Goal: Information Seeking & Learning: Learn about a topic

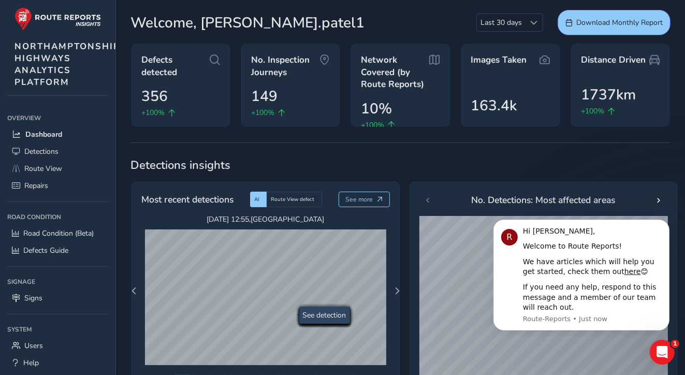
scroll to position [52, 0]
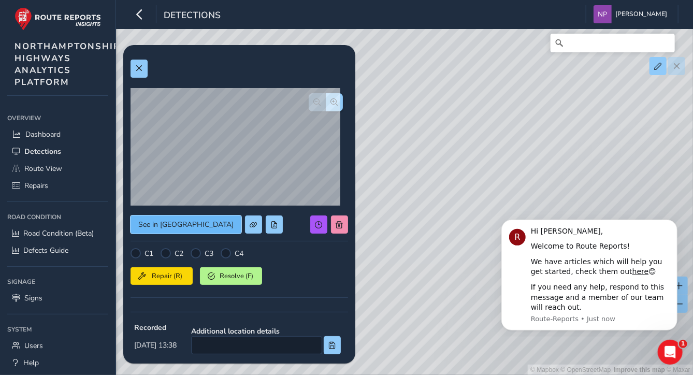
click at [162, 224] on span "See in [GEOGRAPHIC_DATA]" at bounding box center [185, 225] width 95 height 10
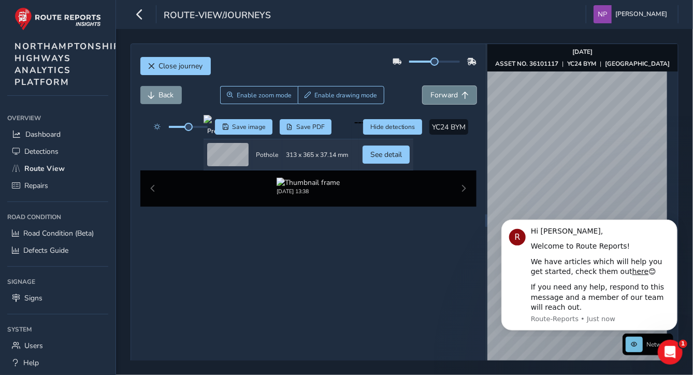
click at [441, 95] on span "Forward" at bounding box center [444, 95] width 27 height 10
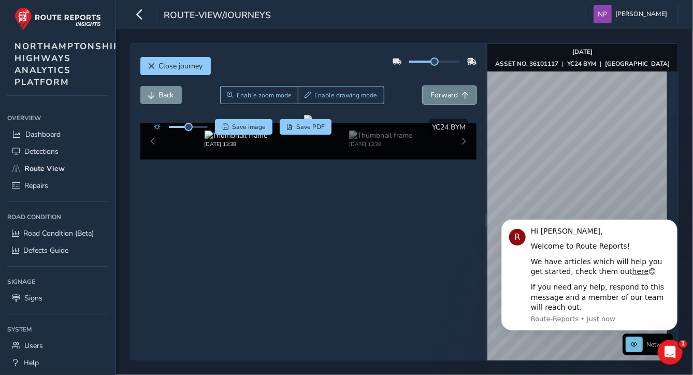
click at [441, 95] on span "Forward" at bounding box center [444, 95] width 27 height 10
click at [440, 97] on span "Forward" at bounding box center [444, 95] width 27 height 10
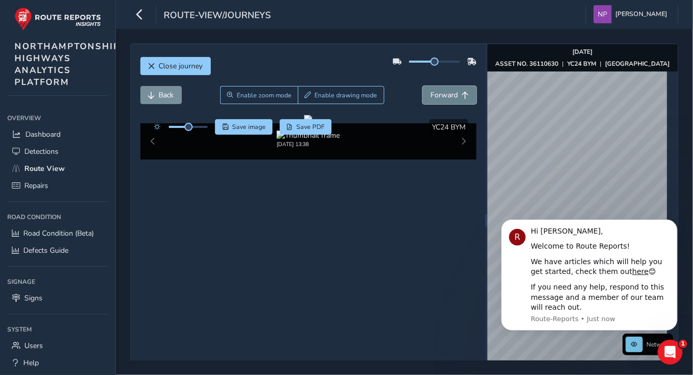
click at [440, 97] on span "Forward" at bounding box center [444, 95] width 27 height 10
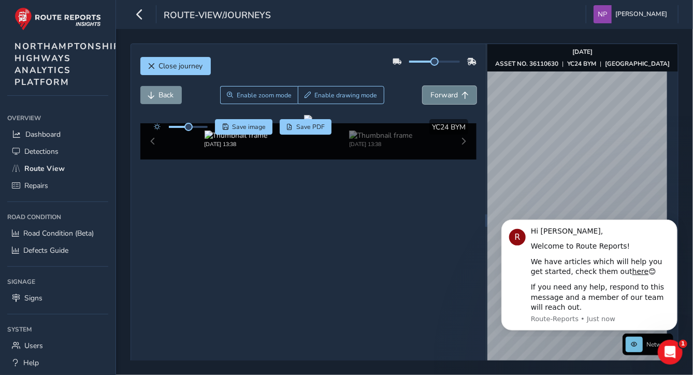
click at [440, 97] on span "Forward" at bounding box center [444, 95] width 27 height 10
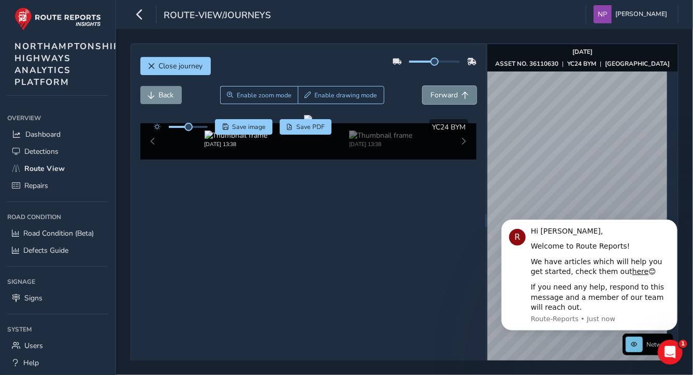
click at [440, 97] on span "Forward" at bounding box center [444, 95] width 27 height 10
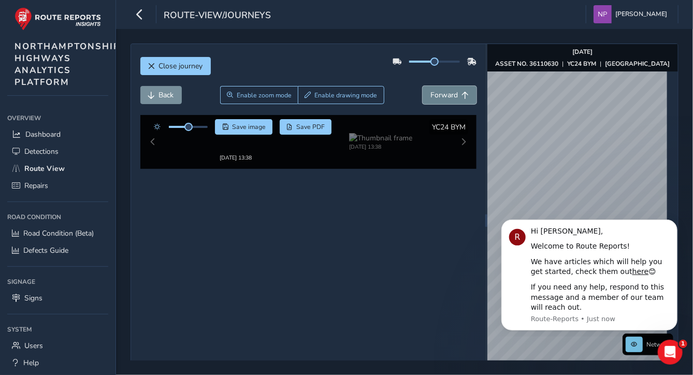
click at [440, 97] on span "Forward" at bounding box center [444, 95] width 27 height 10
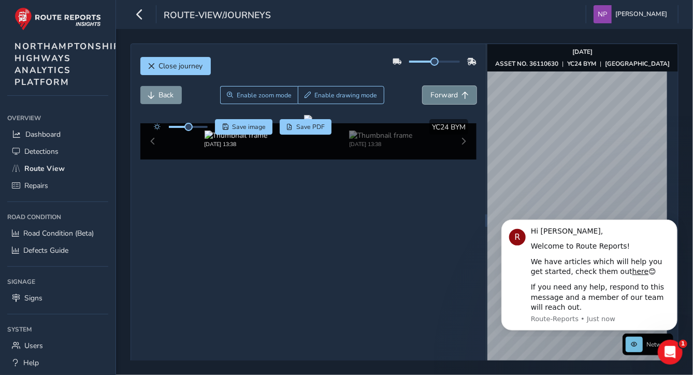
click at [440, 97] on span "Forward" at bounding box center [444, 95] width 27 height 10
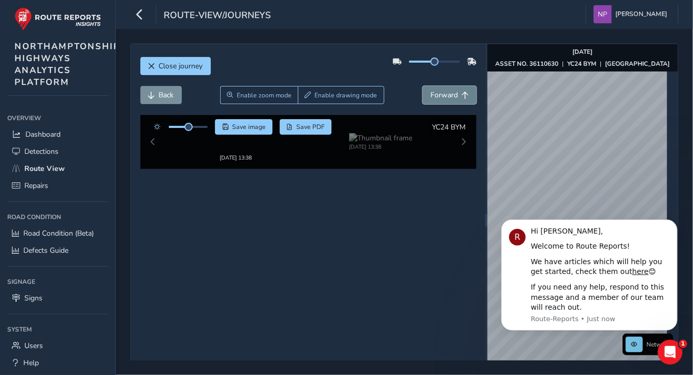
click at [440, 97] on span "Forward" at bounding box center [444, 95] width 27 height 10
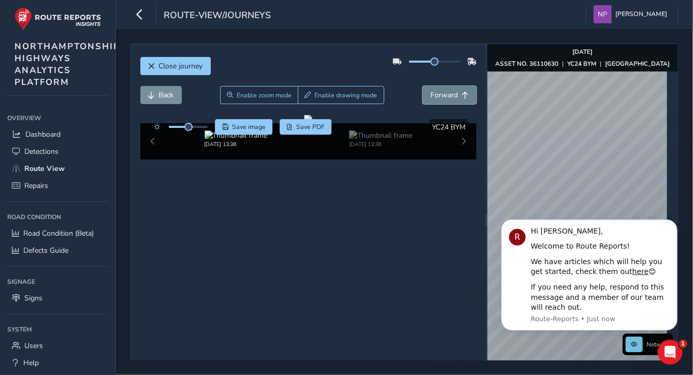
click at [440, 97] on span "Forward" at bounding box center [444, 95] width 27 height 10
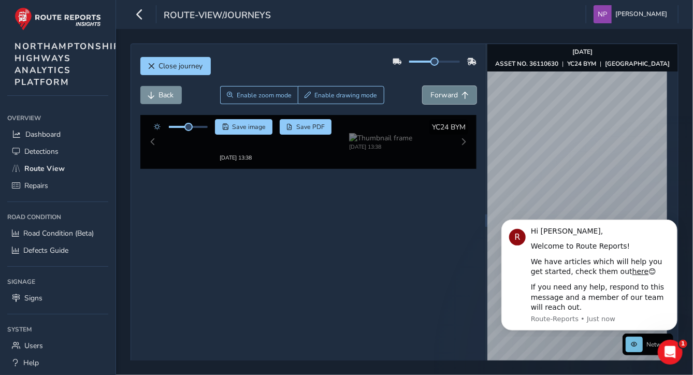
click at [440, 97] on span "Forward" at bounding box center [444, 95] width 27 height 10
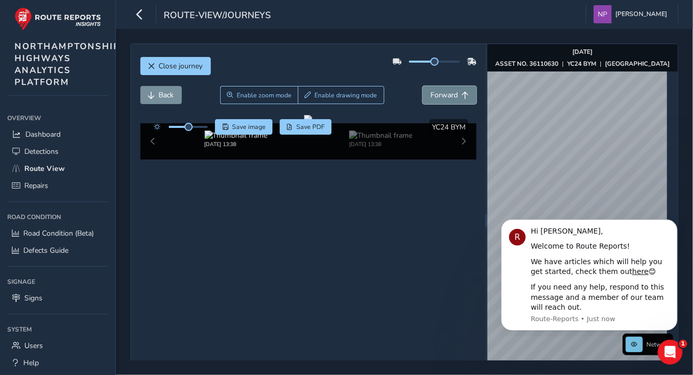
click at [440, 97] on span "Forward" at bounding box center [444, 95] width 27 height 10
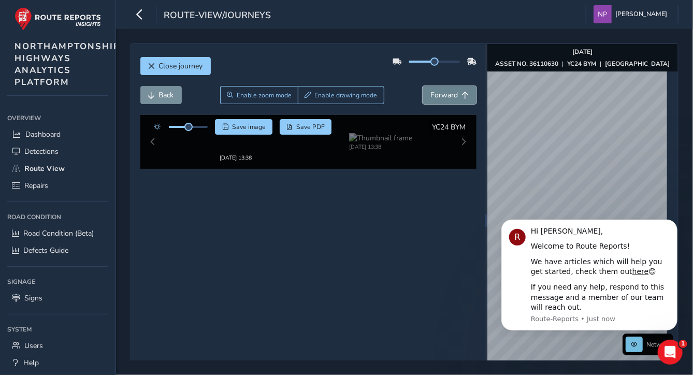
click at [440, 97] on span "Forward" at bounding box center [444, 95] width 27 height 10
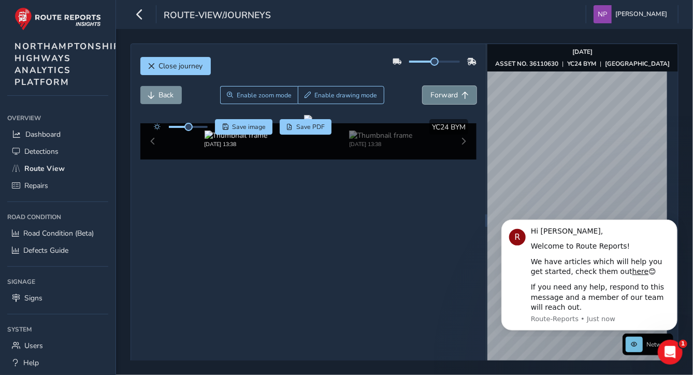
click at [440, 97] on span "Forward" at bounding box center [444, 95] width 27 height 10
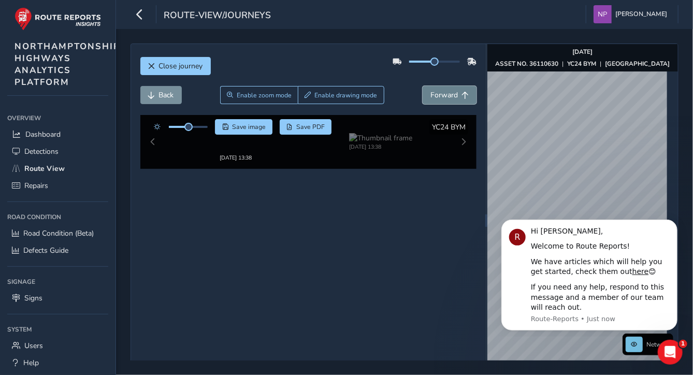
click at [440, 97] on span "Forward" at bounding box center [444, 95] width 27 height 10
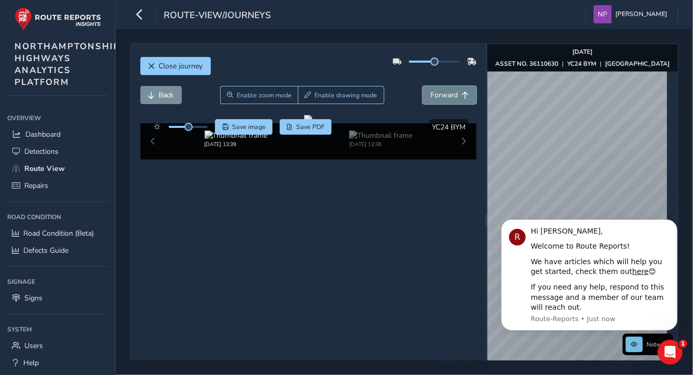
click at [440, 97] on span "Forward" at bounding box center [444, 95] width 27 height 10
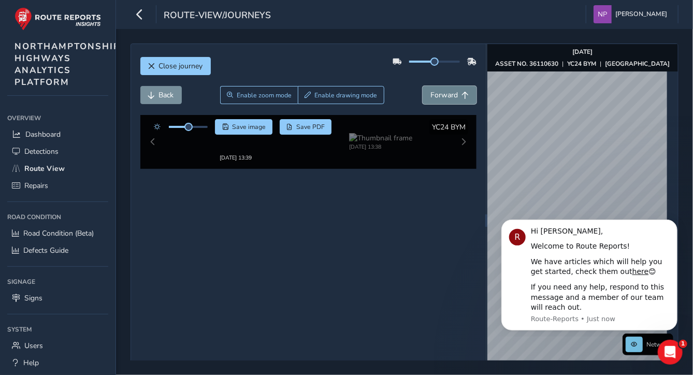
click at [440, 97] on span "Forward" at bounding box center [444, 95] width 27 height 10
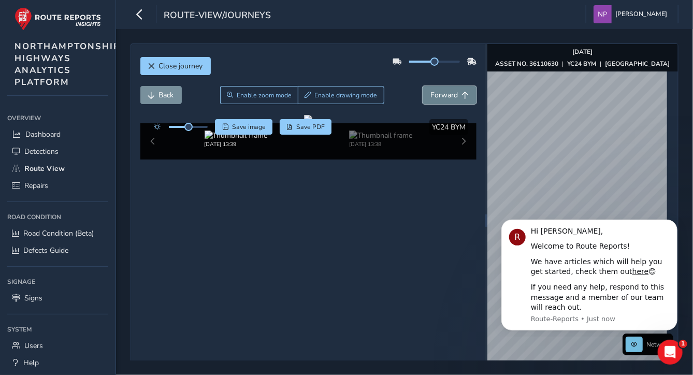
click at [440, 97] on span "Forward" at bounding box center [444, 95] width 27 height 10
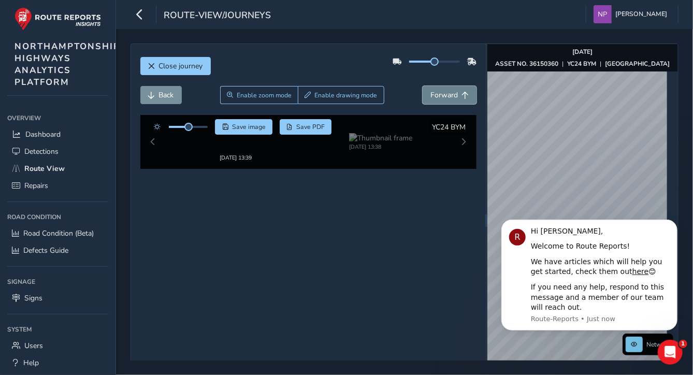
click at [440, 97] on span "Forward" at bounding box center [444, 95] width 27 height 10
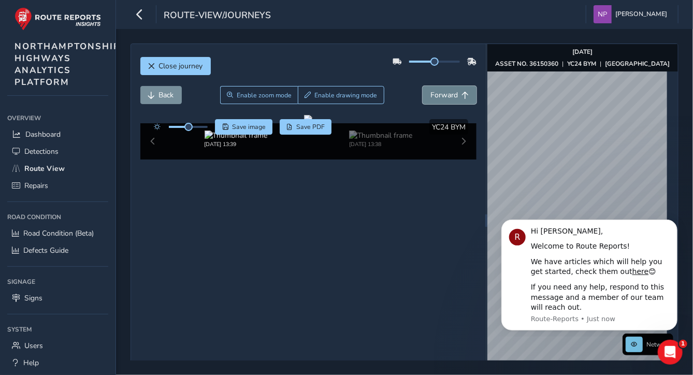
click at [440, 97] on span "Forward" at bounding box center [444, 95] width 27 height 10
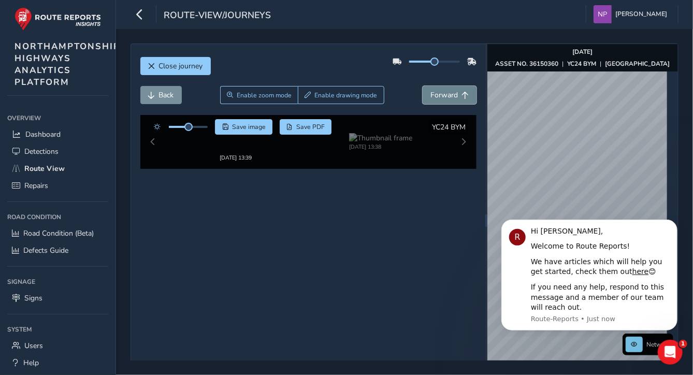
click at [440, 97] on span "Forward" at bounding box center [444, 95] width 27 height 10
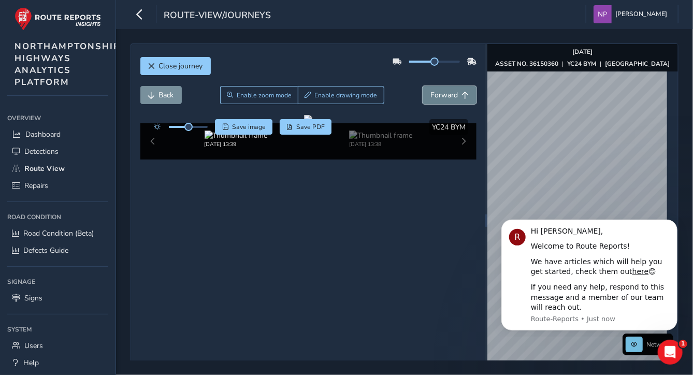
click at [440, 97] on span "Forward" at bounding box center [444, 95] width 27 height 10
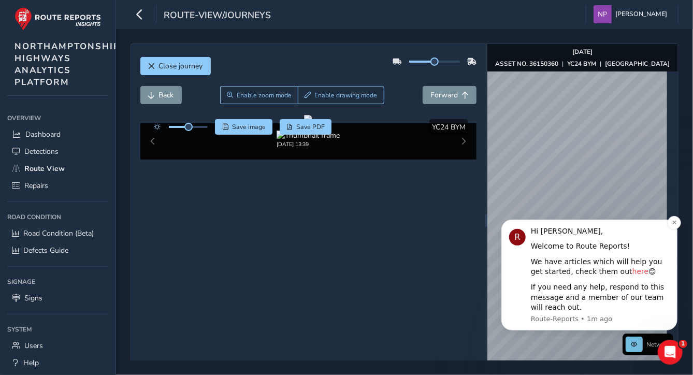
click at [632, 271] on link "here" at bounding box center [640, 271] width 17 height 8
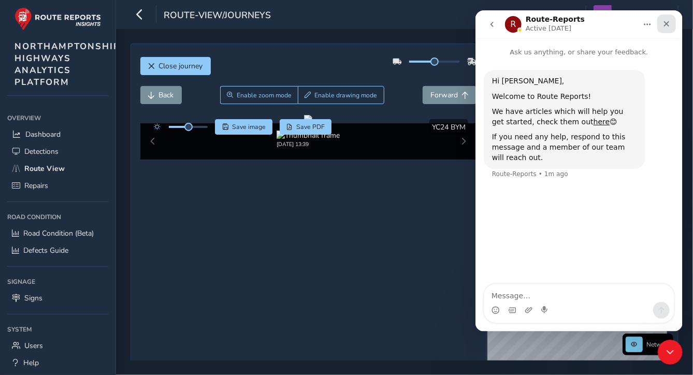
click at [671, 21] on div "Close" at bounding box center [666, 24] width 19 height 19
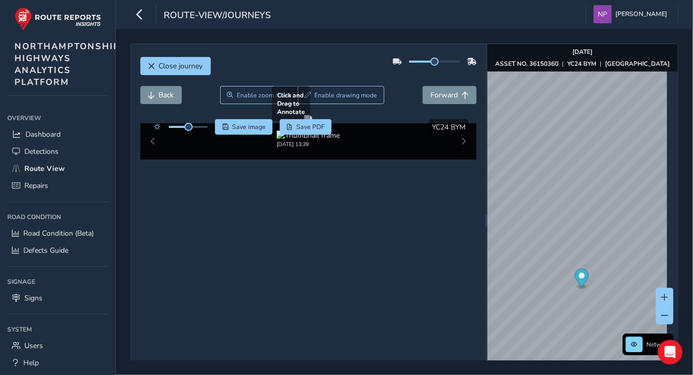
drag, startPoint x: 374, startPoint y: 229, endPoint x: 249, endPoint y: 212, distance: 126.5
click at [304, 123] on div at bounding box center [308, 119] width 8 height 8
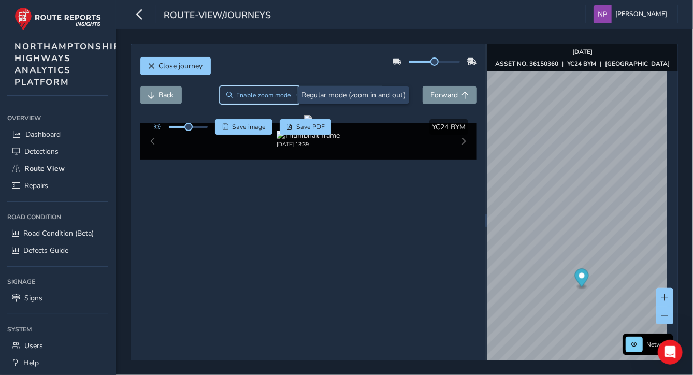
click at [265, 95] on span "Enable zoom mode" at bounding box center [263, 95] width 55 height 8
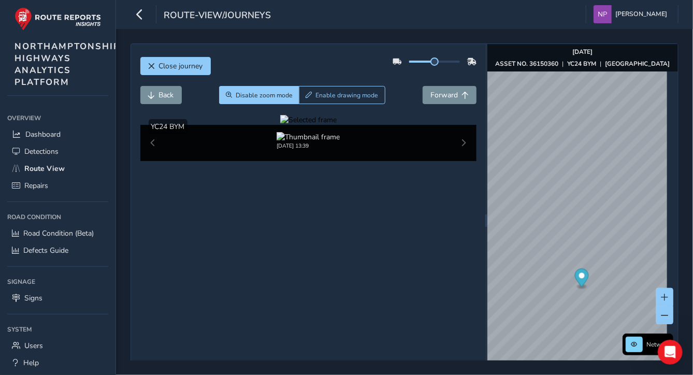
click at [315, 125] on div at bounding box center [308, 120] width 56 height 10
click at [263, 90] on button "Disable zoom mode" at bounding box center [259, 95] width 80 height 18
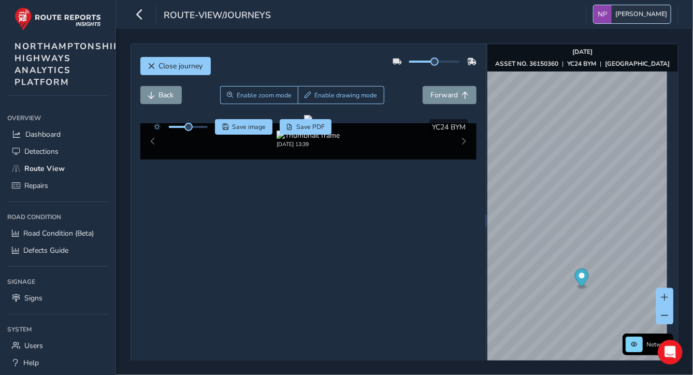
click at [646, 14] on span "[PERSON_NAME]" at bounding box center [642, 14] width 52 height 18
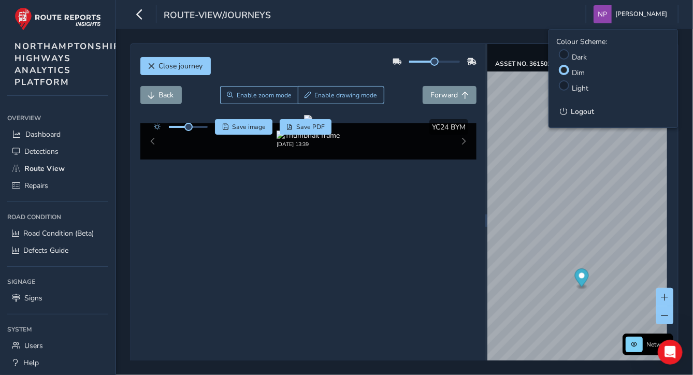
click at [582, 89] on label "Light" at bounding box center [580, 88] width 17 height 10
click at [565, 84] on input "Light" at bounding box center [565, 84] width 0 height 0
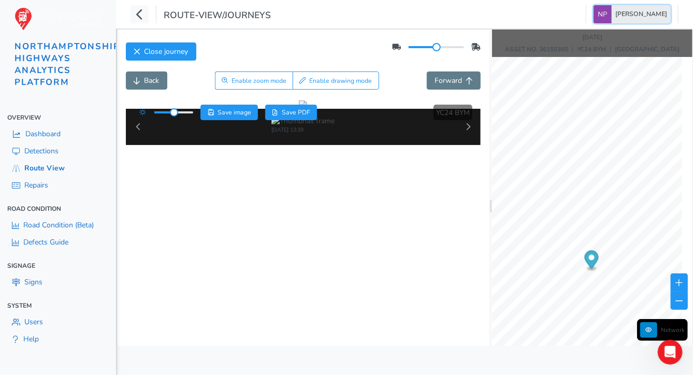
click at [656, 12] on span "[PERSON_NAME]" at bounding box center [642, 14] width 52 height 18
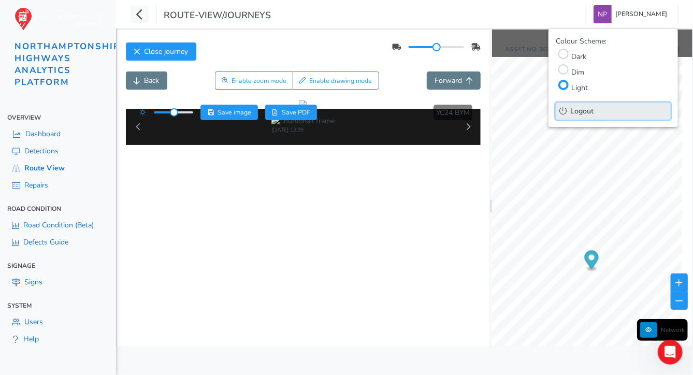
click at [582, 109] on span "Logout" at bounding box center [581, 111] width 23 height 10
